Goal: Subscribe to service/newsletter

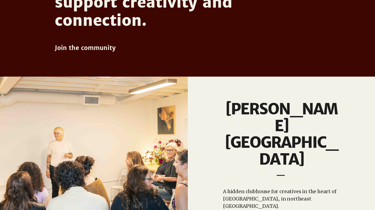
scroll to position [380, 0]
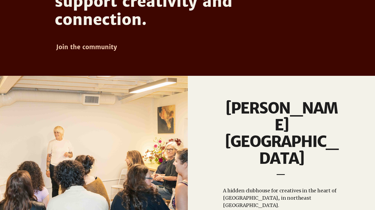
click at [110, 45] on span "Join the community" at bounding box center [86, 47] width 61 height 8
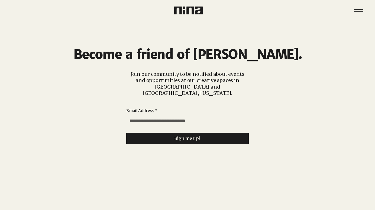
click at [192, 115] on input "Email Address *" at bounding box center [185, 120] width 119 height 11
type input "**********"
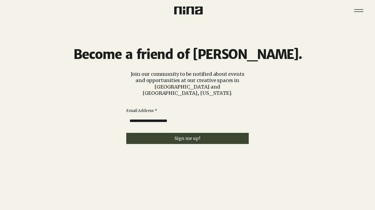
click at [184, 136] on span "Sign me up!" at bounding box center [188, 138] width 26 height 5
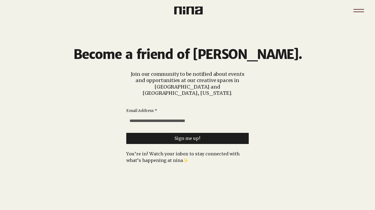
click at [357, 11] on icon "Menu" at bounding box center [359, 10] width 19 height 19
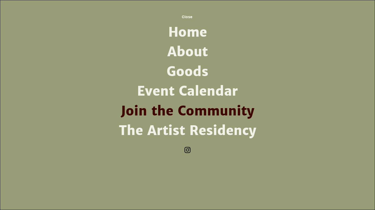
click at [192, 91] on link "Event Calendar" at bounding box center [188, 91] width 142 height 20
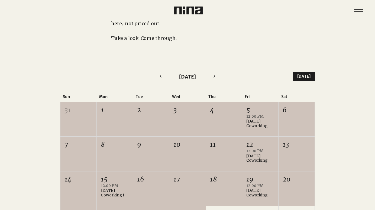
scroll to position [79, 0]
click at [254, 122] on div "[DATE] Coworking" at bounding box center [261, 123] width 28 height 9
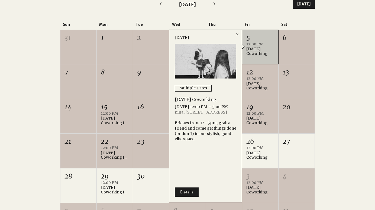
scroll to position [151, 0]
click at [333, 135] on div at bounding box center [187, 117] width 375 height 268
click at [273, 92] on div "12:00 PM [DATE] Coworking +1 more" at bounding box center [261, 87] width 28 height 20
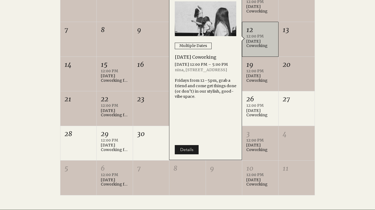
scroll to position [205, 0]
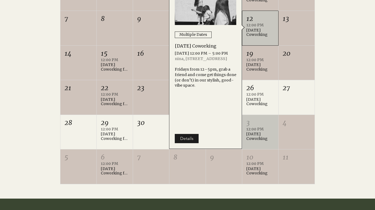
click at [269, 127] on div "3" at bounding box center [261, 122] width 28 height 9
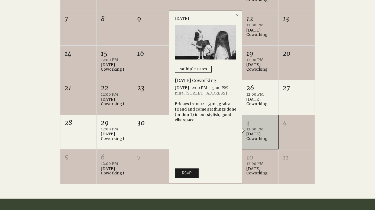
click at [333, 126] on div at bounding box center [187, 64] width 375 height 268
